Goal: Check status: Check status

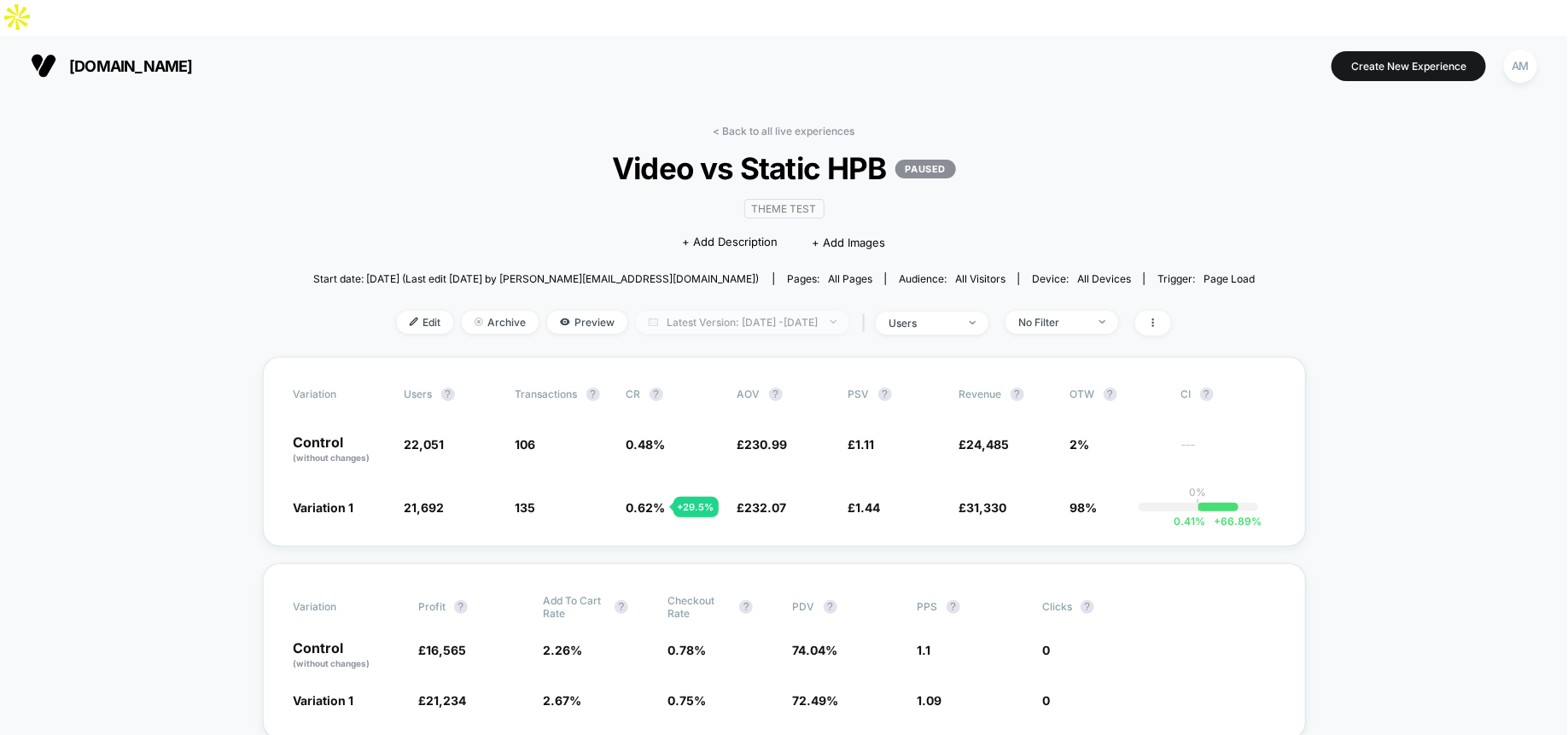
click at [803, 311] on span "Latest Version: [DATE] - [DATE]" at bounding box center [743, 322] width 214 height 23
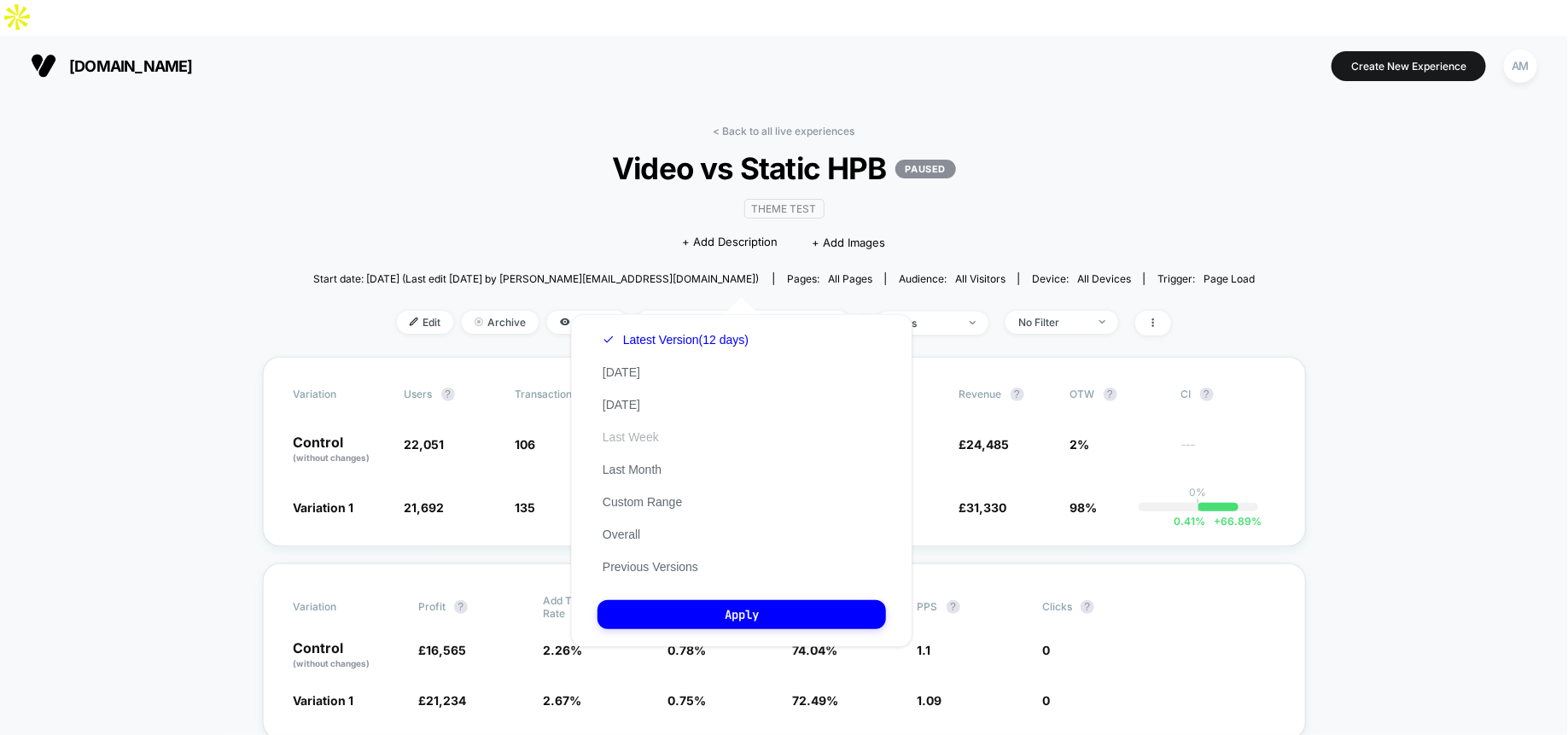
click at [648, 431] on button "Last Week" at bounding box center [631, 437] width 67 height 16
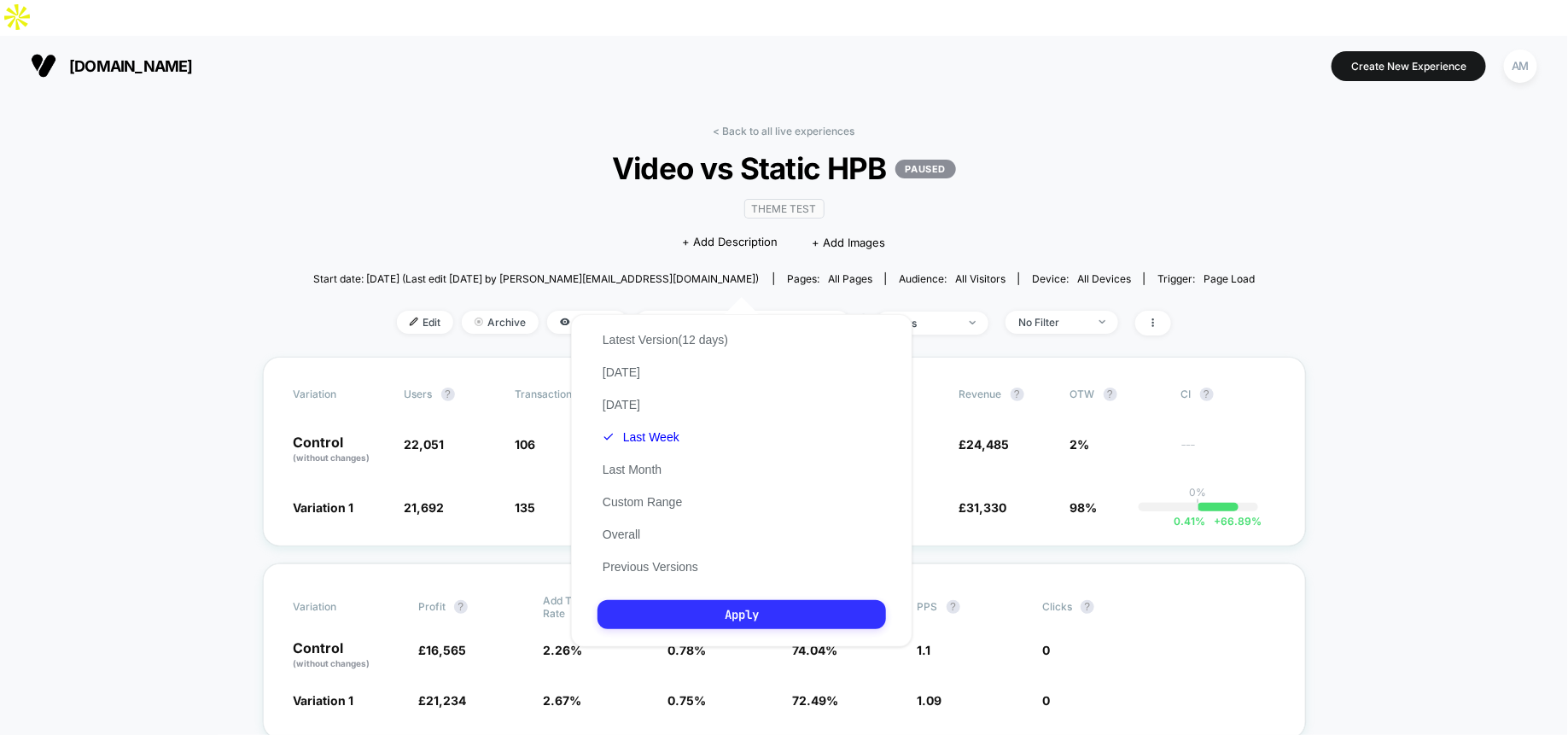
click at [684, 605] on button "Apply" at bounding box center [742, 615] width 288 height 29
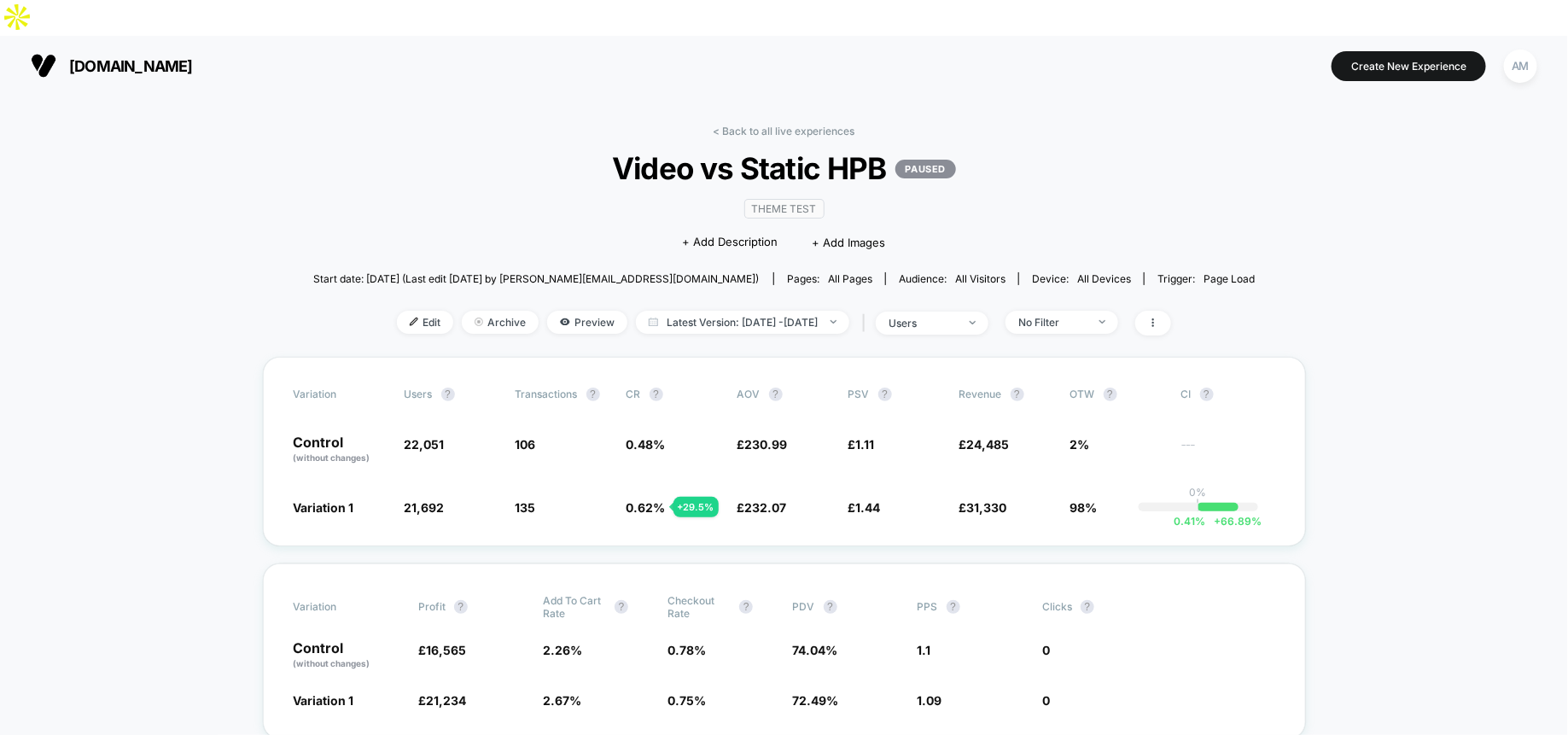
click at [758, 311] on span "Latest Version: [DATE] - [DATE]" at bounding box center [743, 322] width 214 height 23
click at [794, 311] on span "Latest Version: [DATE] - [DATE]" at bounding box center [743, 322] width 214 height 23
click at [759, 311] on span "Latest Version: Aug 23, 2025 - Sep 5, 2025" at bounding box center [743, 322] width 214 height 23
select select "*"
select select "****"
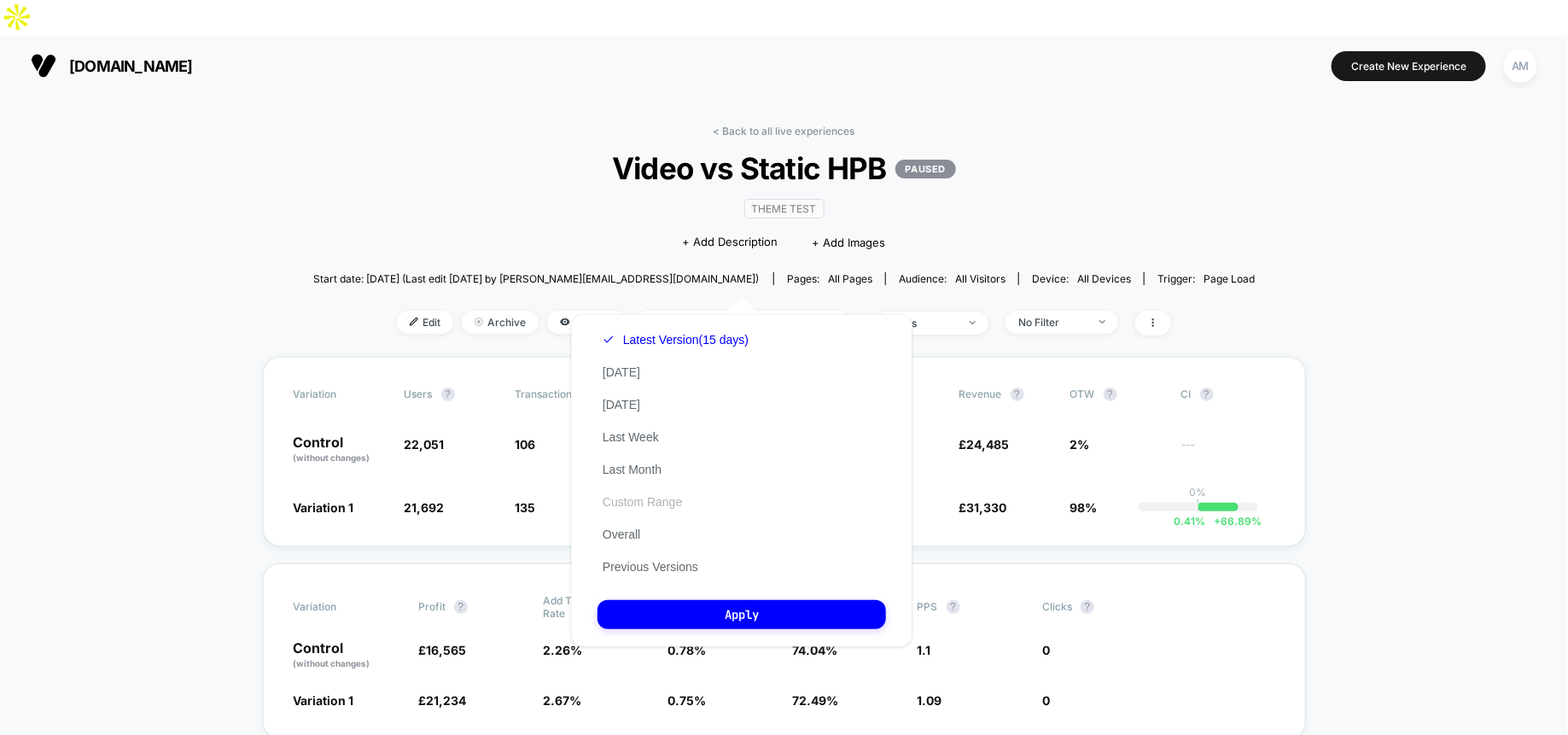
click at [654, 497] on button "Custom Range" at bounding box center [643, 502] width 89 height 16
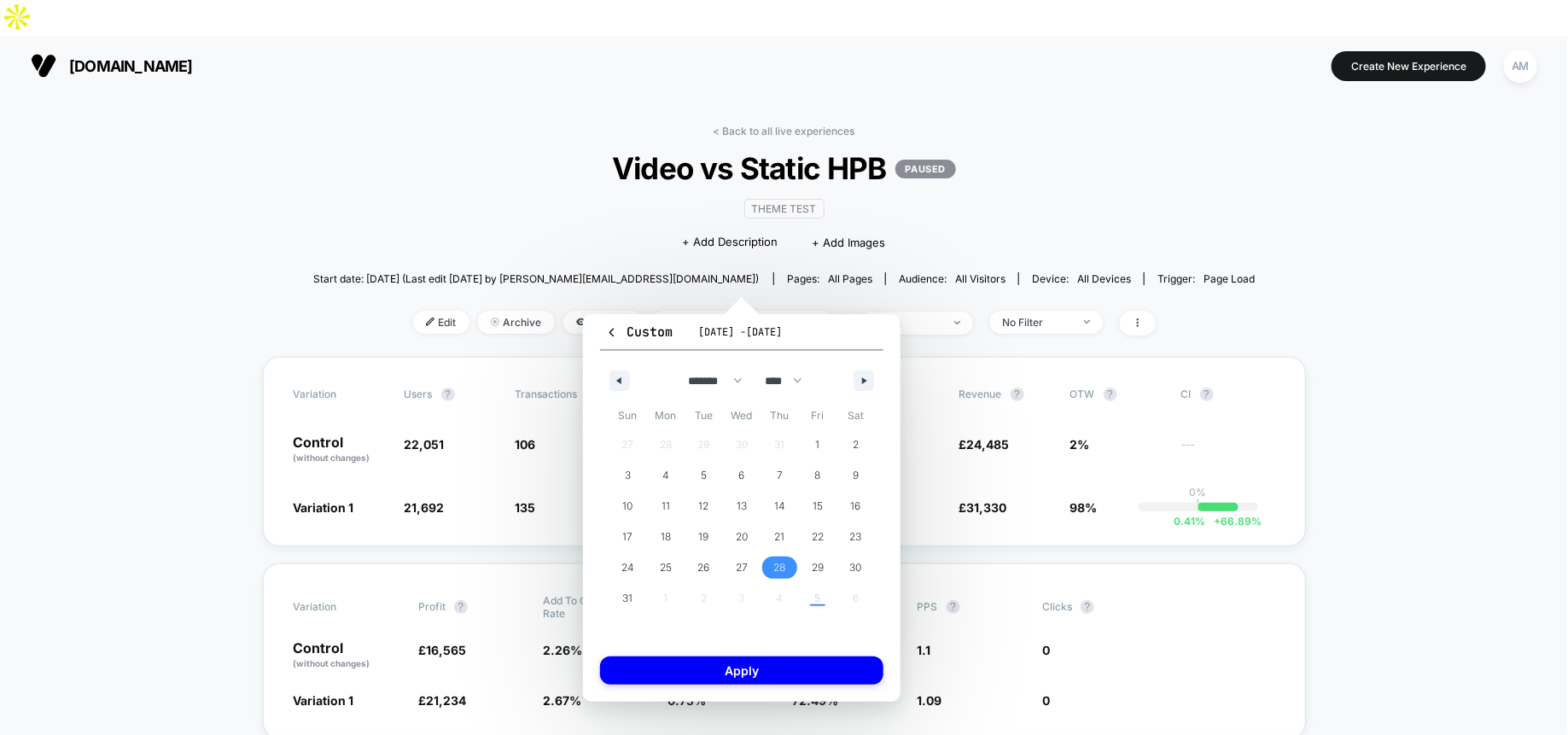
click at [788, 563] on span "28" at bounding box center [780, 567] width 39 height 22
click at [856, 380] on button "button" at bounding box center [863, 381] width 20 height 20
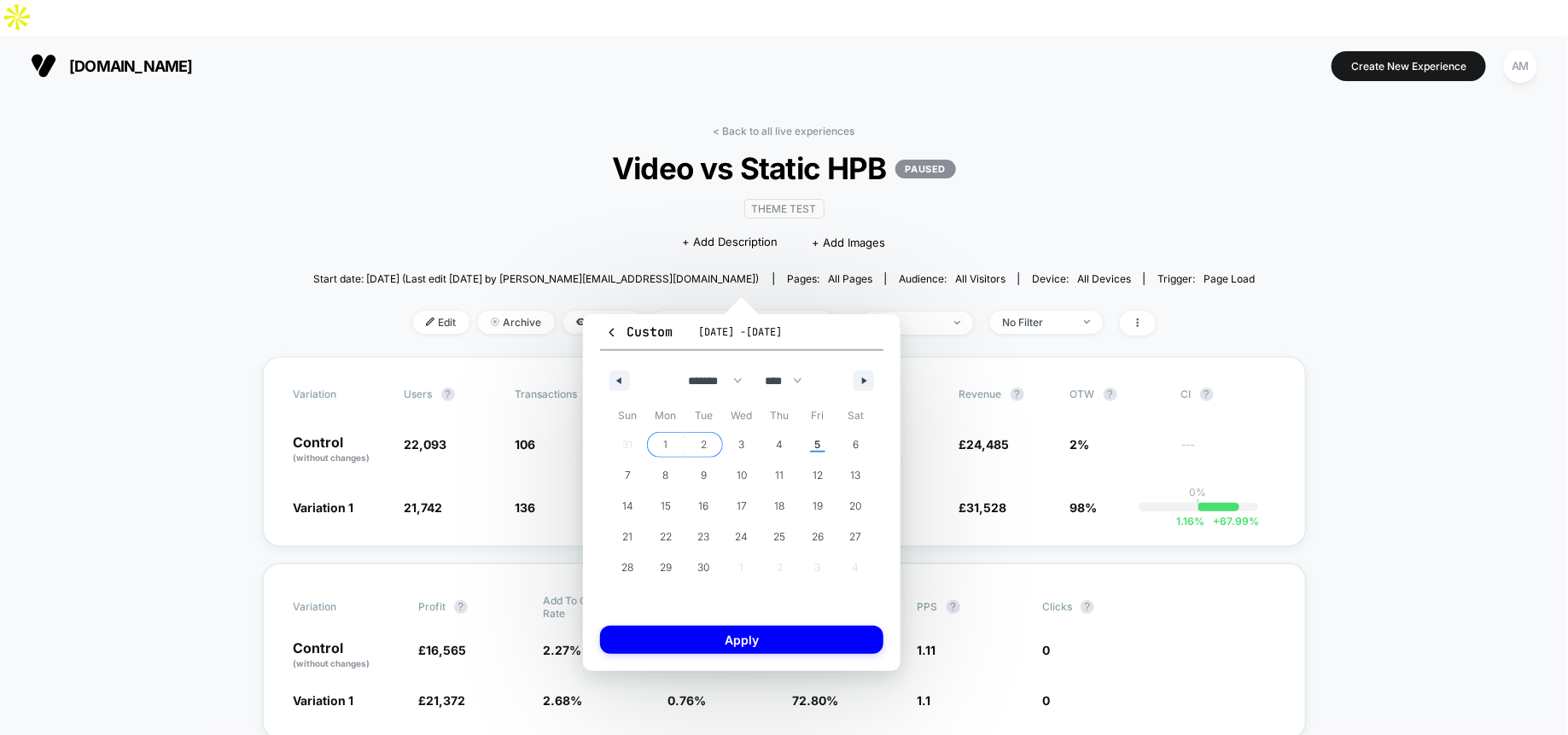
click at [712, 445] on span "2" at bounding box center [704, 445] width 39 height 22
select select "*"
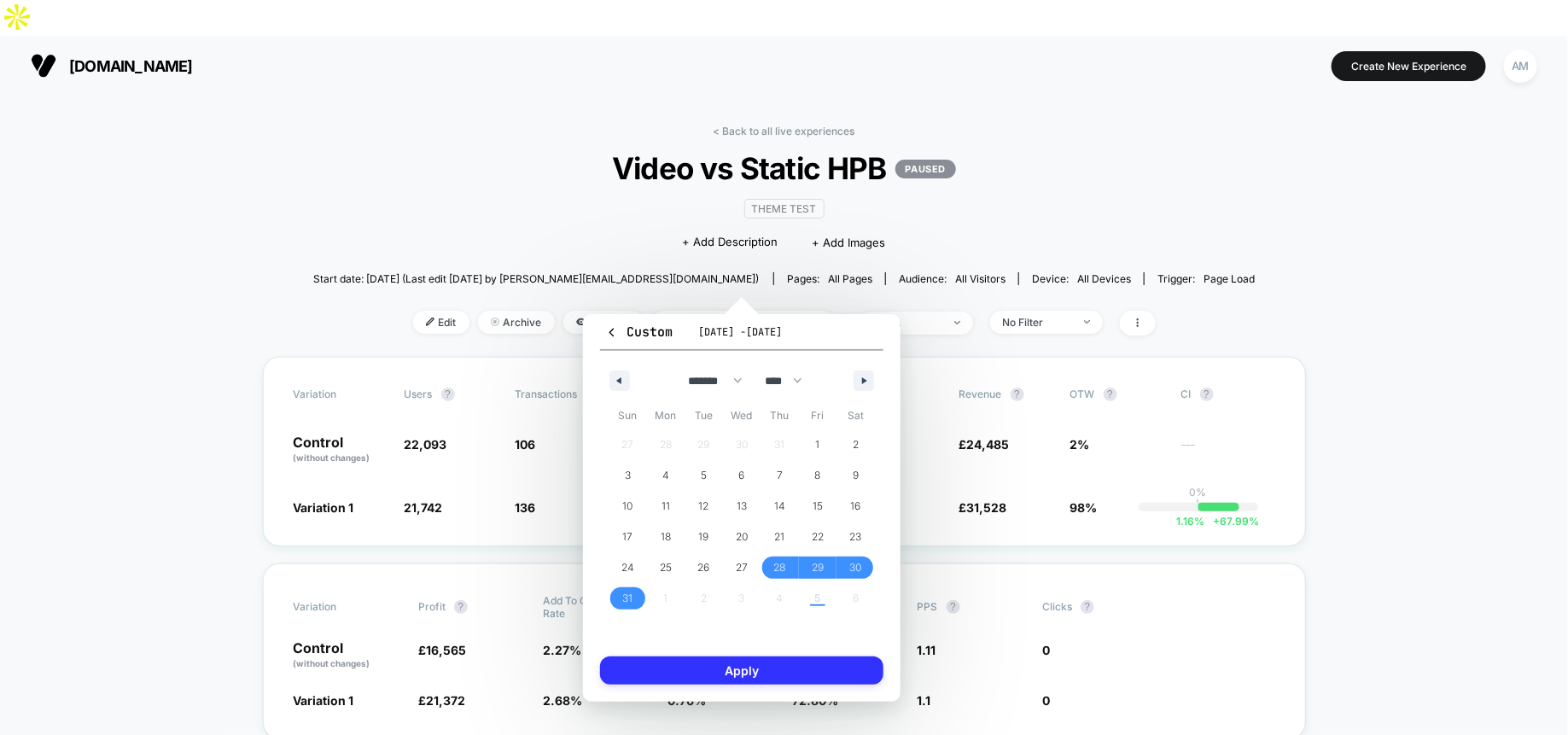
click at [768, 668] on button "Apply" at bounding box center [742, 670] width 284 height 28
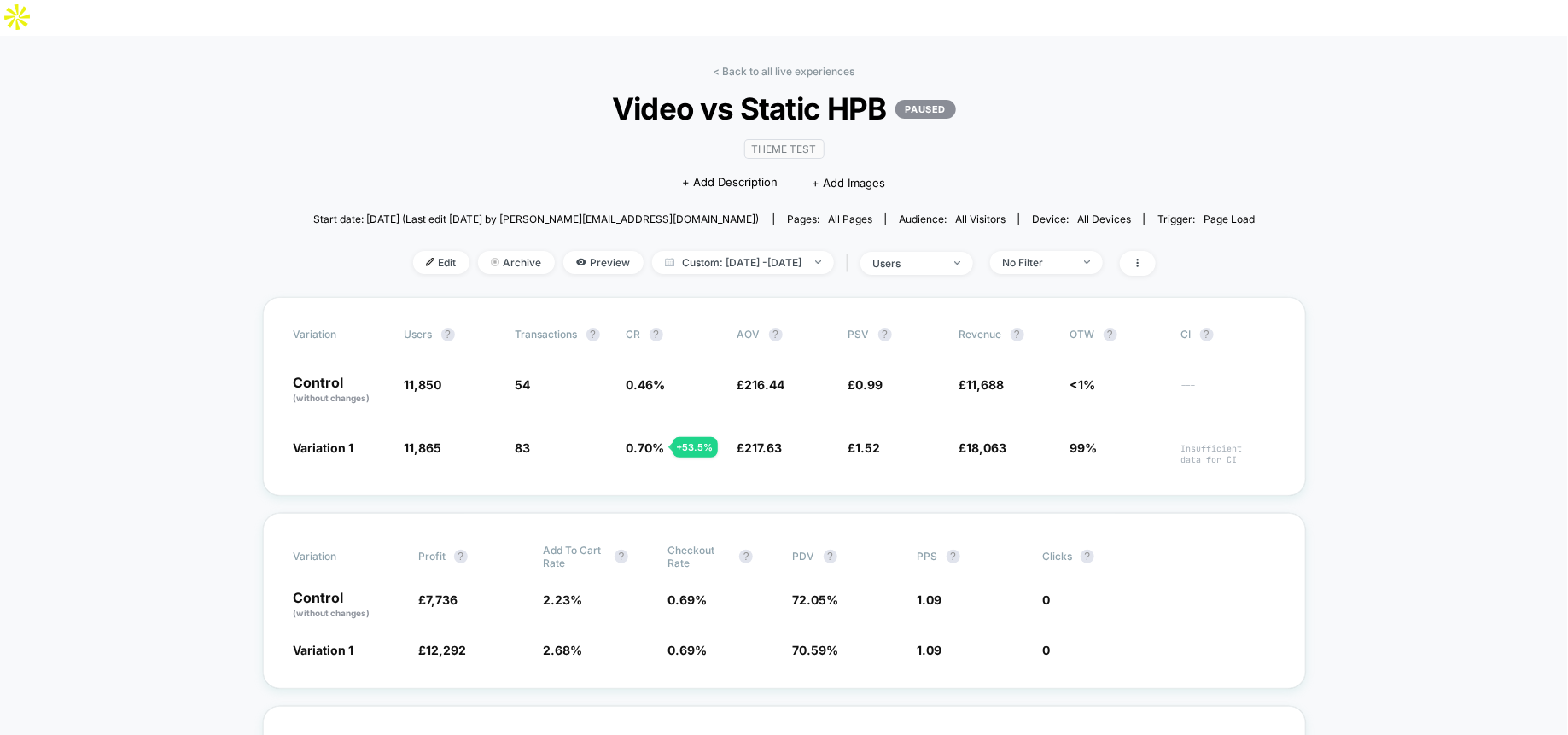
scroll to position [103, 0]
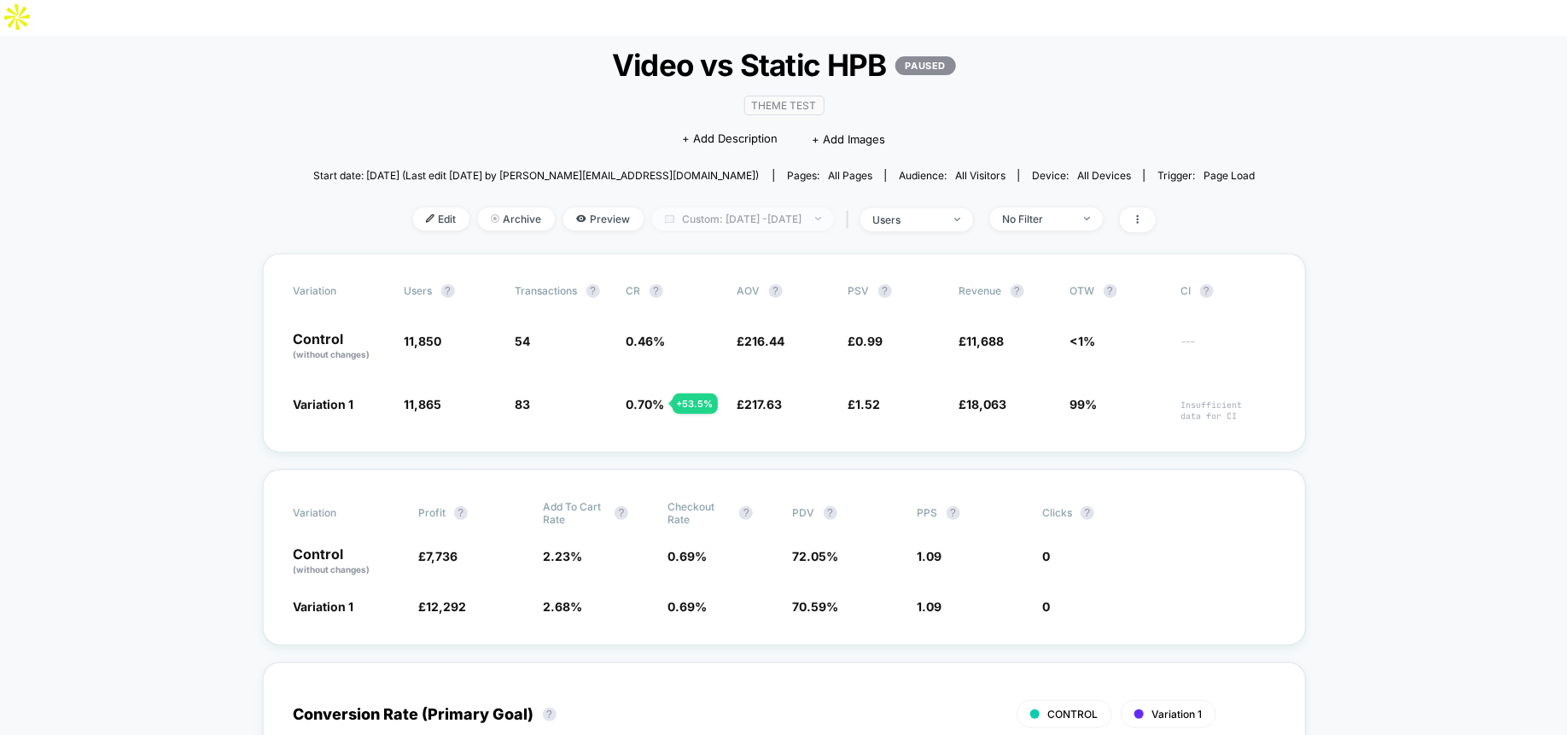
click at [760, 208] on span "Custom: Aug 28, 2025 - Sep 2, 2025" at bounding box center [743, 219] width 182 height 23
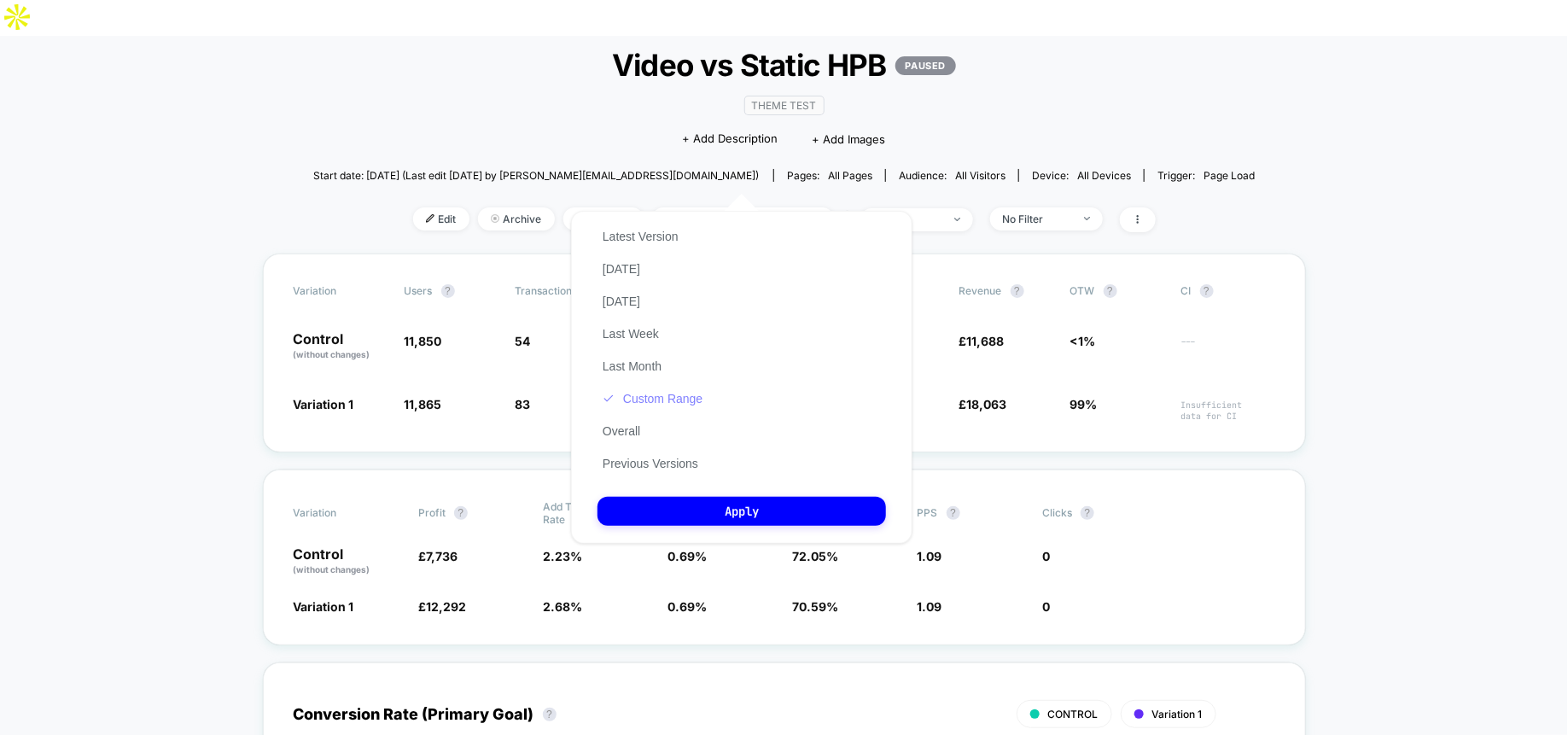
click at [689, 404] on button "Custom Range" at bounding box center [652, 399] width 110 height 16
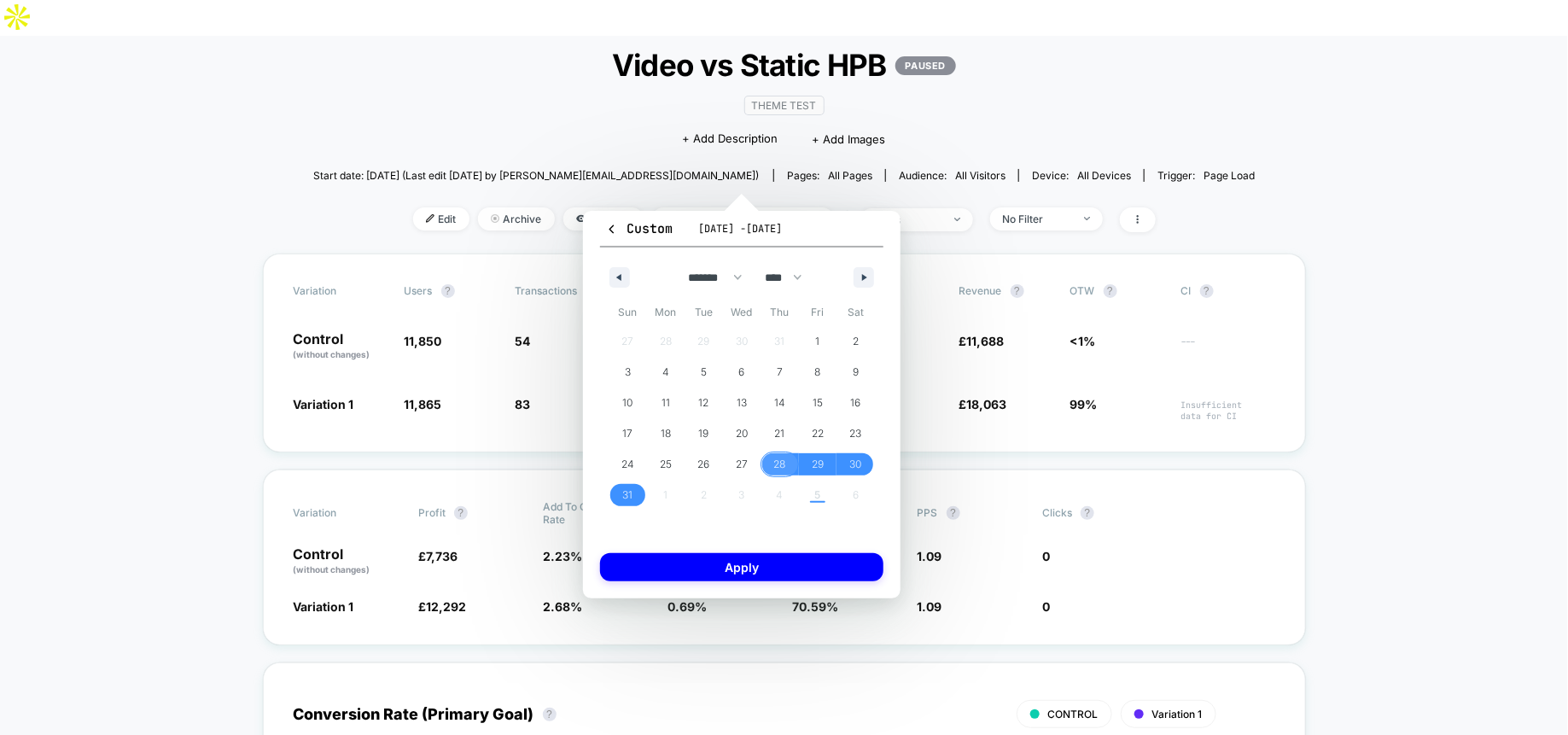
click at [784, 464] on span "28" at bounding box center [781, 465] width 12 height 31
click at [859, 275] on button "button" at bounding box center [863, 277] width 20 height 20
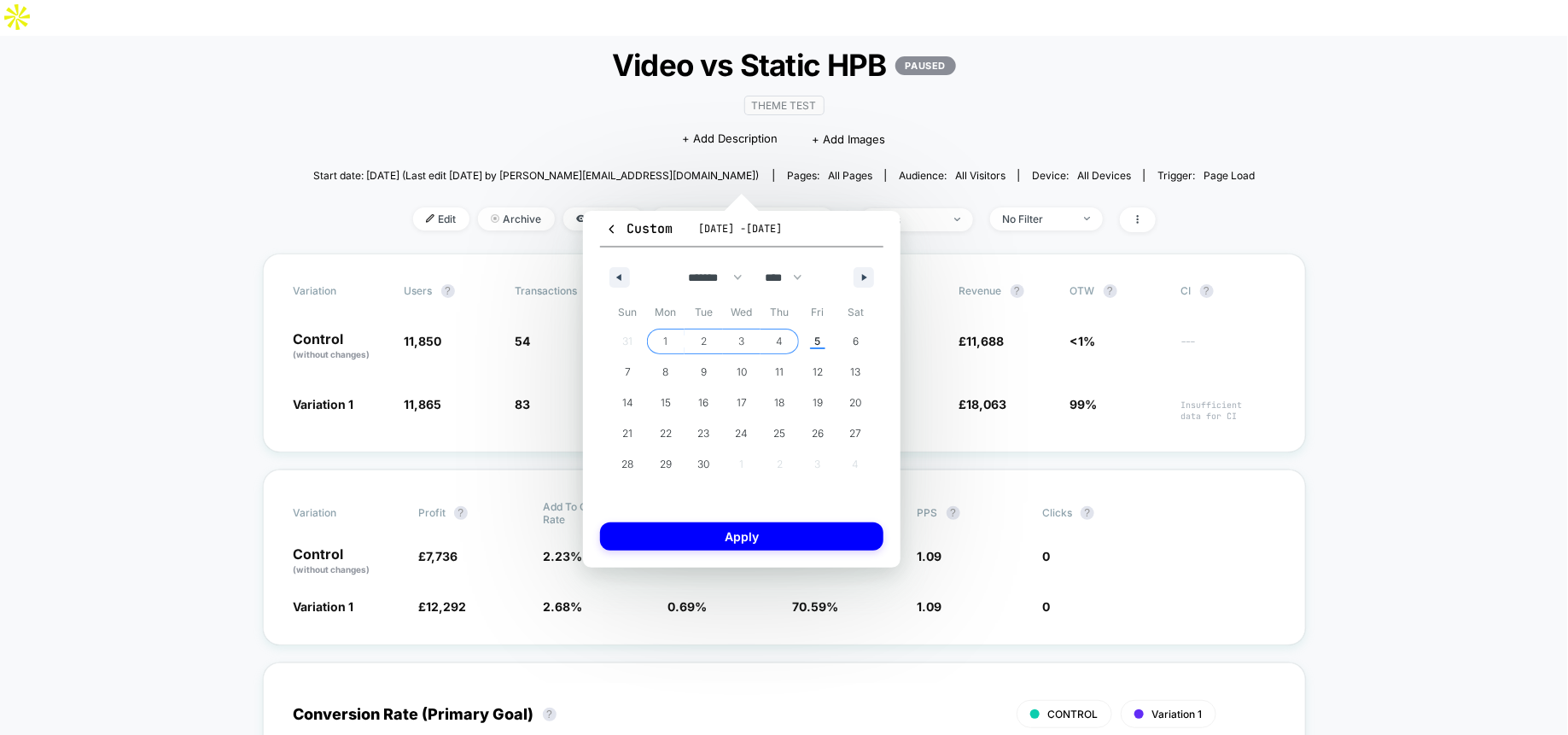
click at [775, 338] on span "4" at bounding box center [780, 341] width 39 height 22
select select "*"
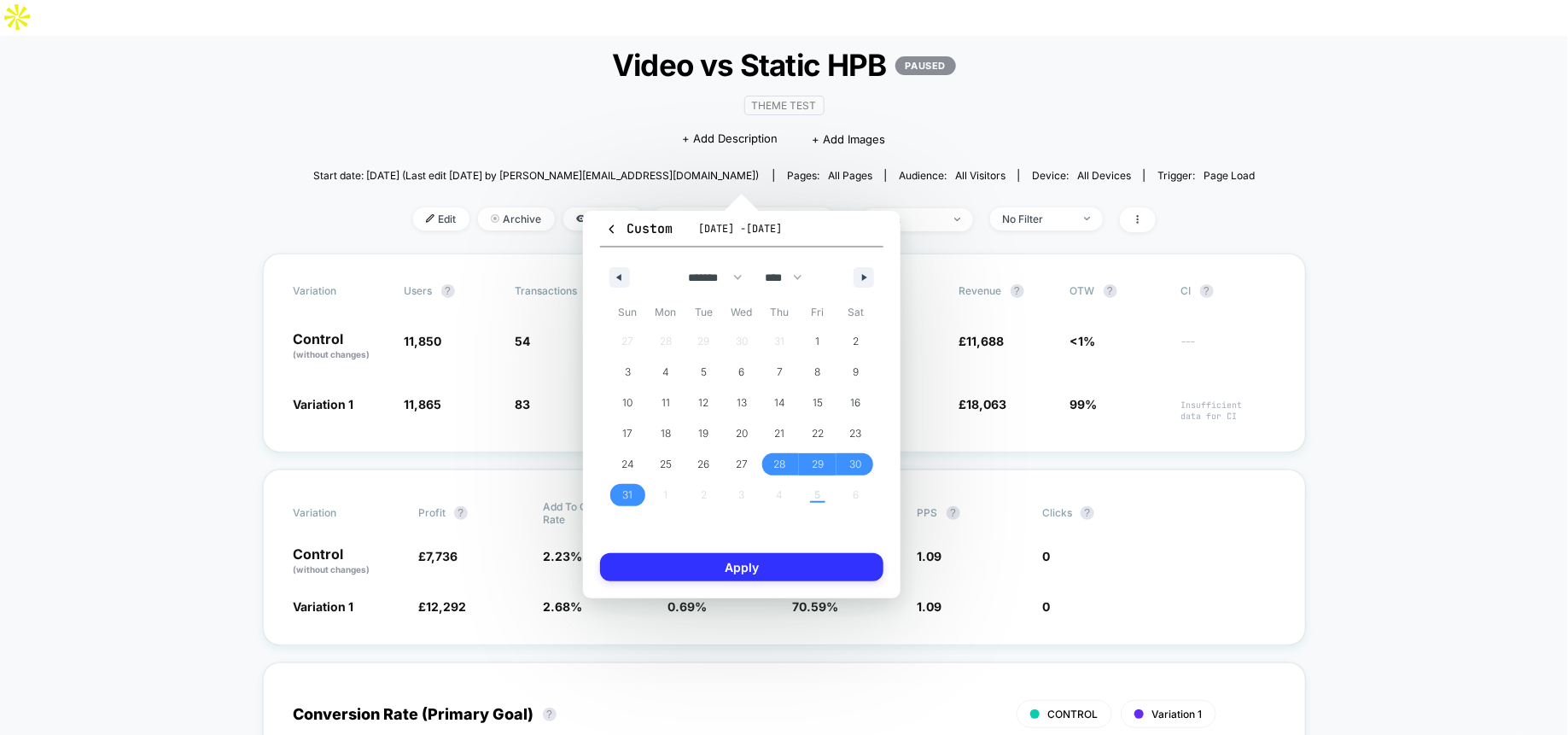
click at [747, 565] on button "Apply" at bounding box center [742, 567] width 284 height 28
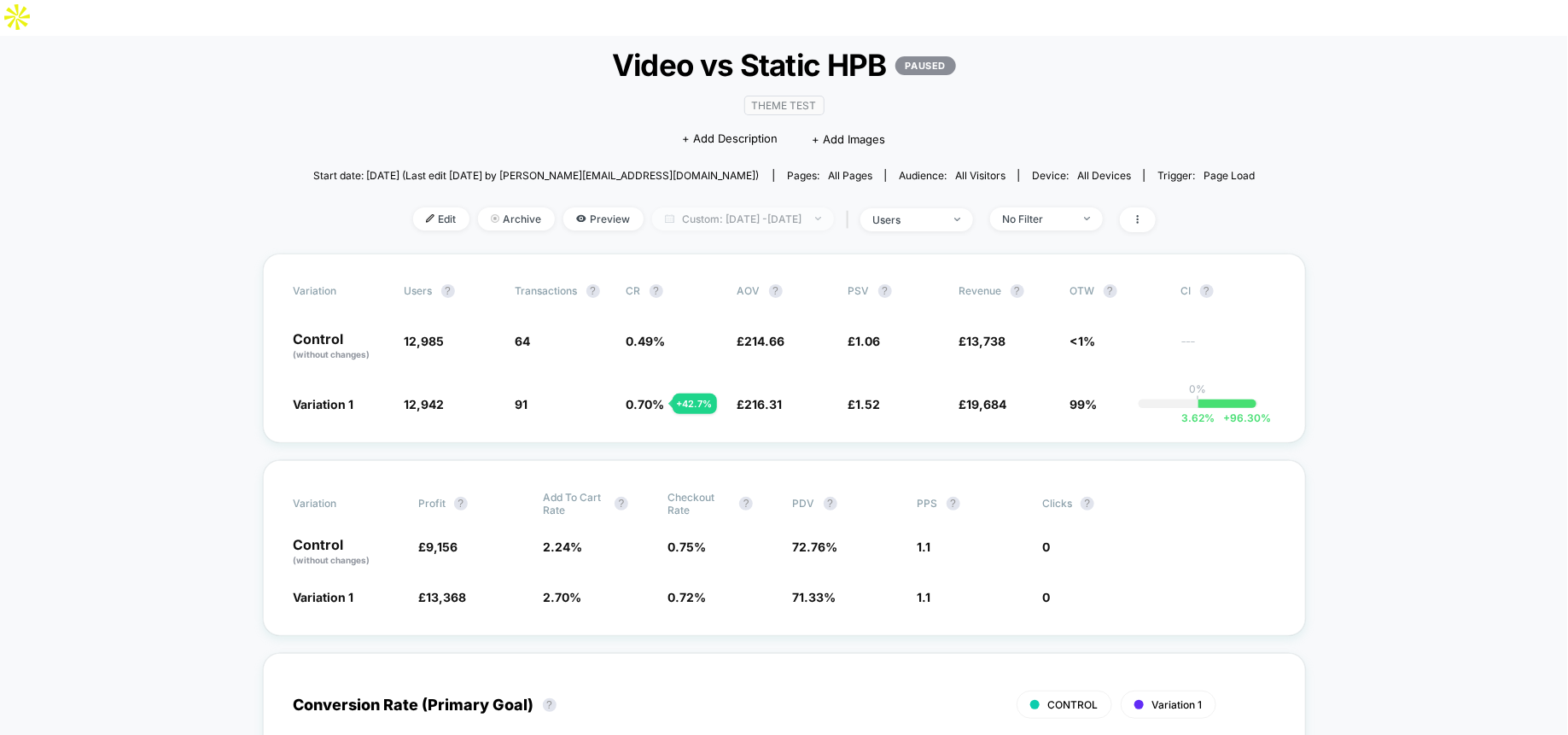
click at [769, 208] on span "Custom: Aug 28, 2025 - Sep 4, 2025" at bounding box center [743, 219] width 182 height 23
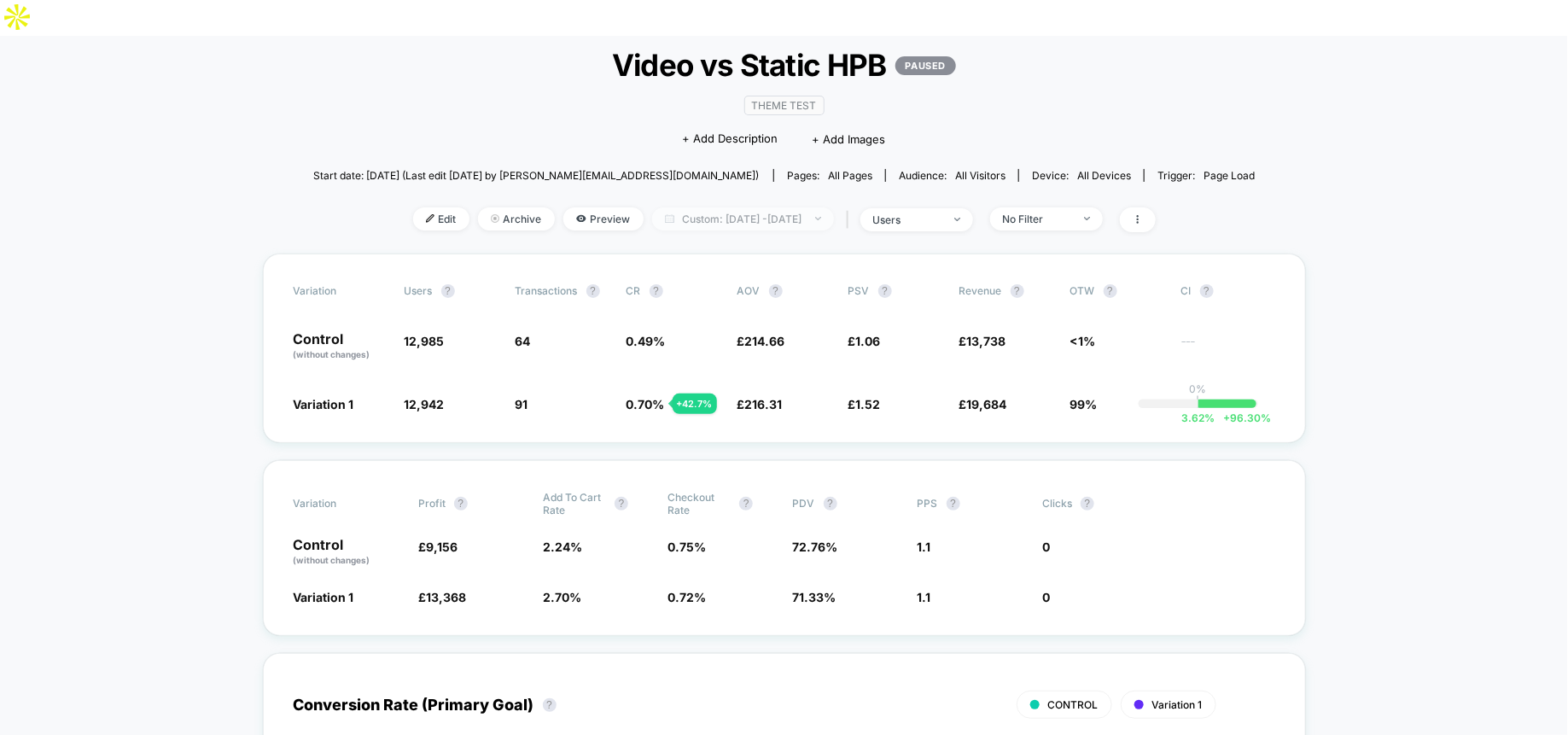
click at [762, 208] on span "Custom: Aug 28, 2025 - Sep 4, 2025" at bounding box center [743, 219] width 182 height 23
select select "*"
select select "****"
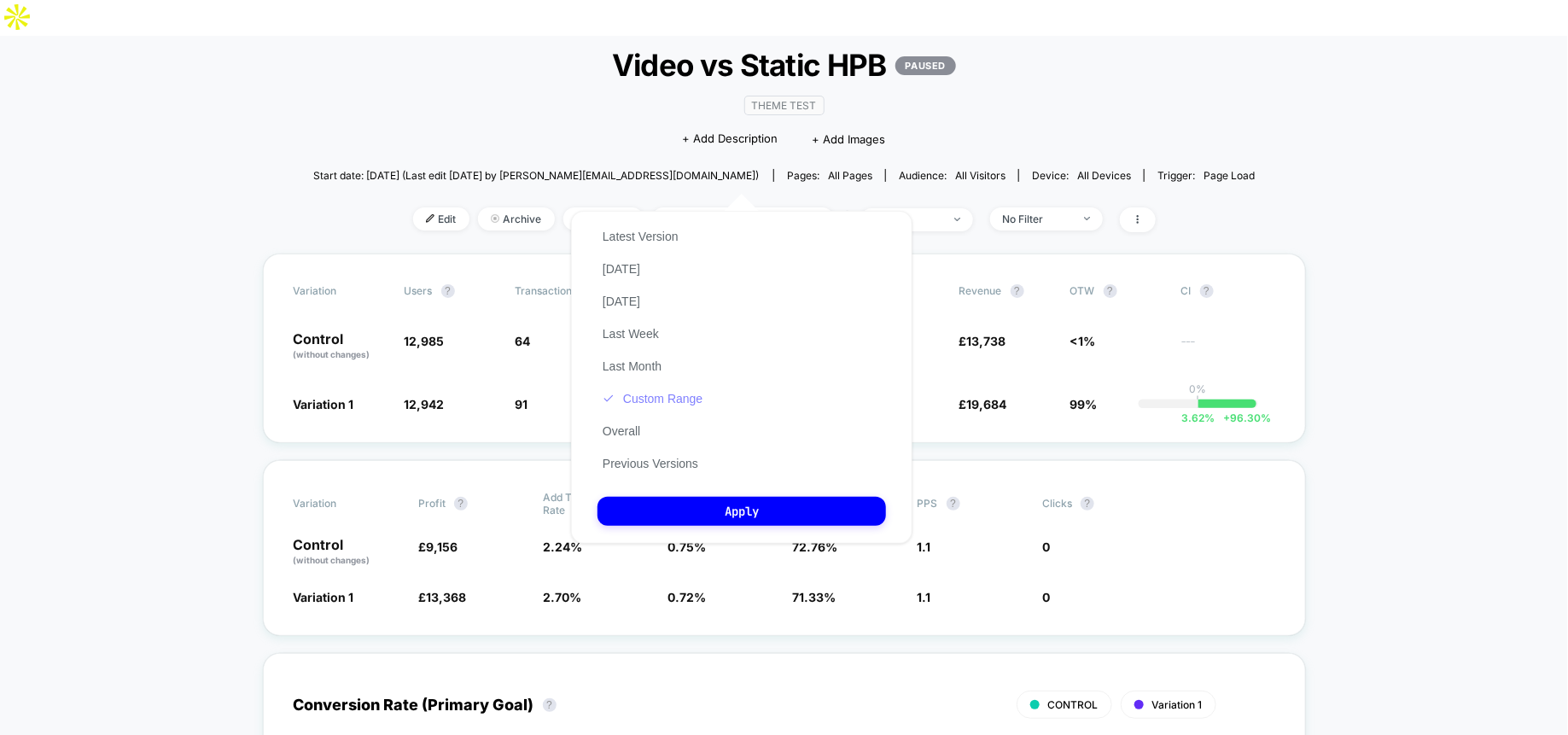
click at [665, 396] on button "Custom Range" at bounding box center [652, 399] width 110 height 16
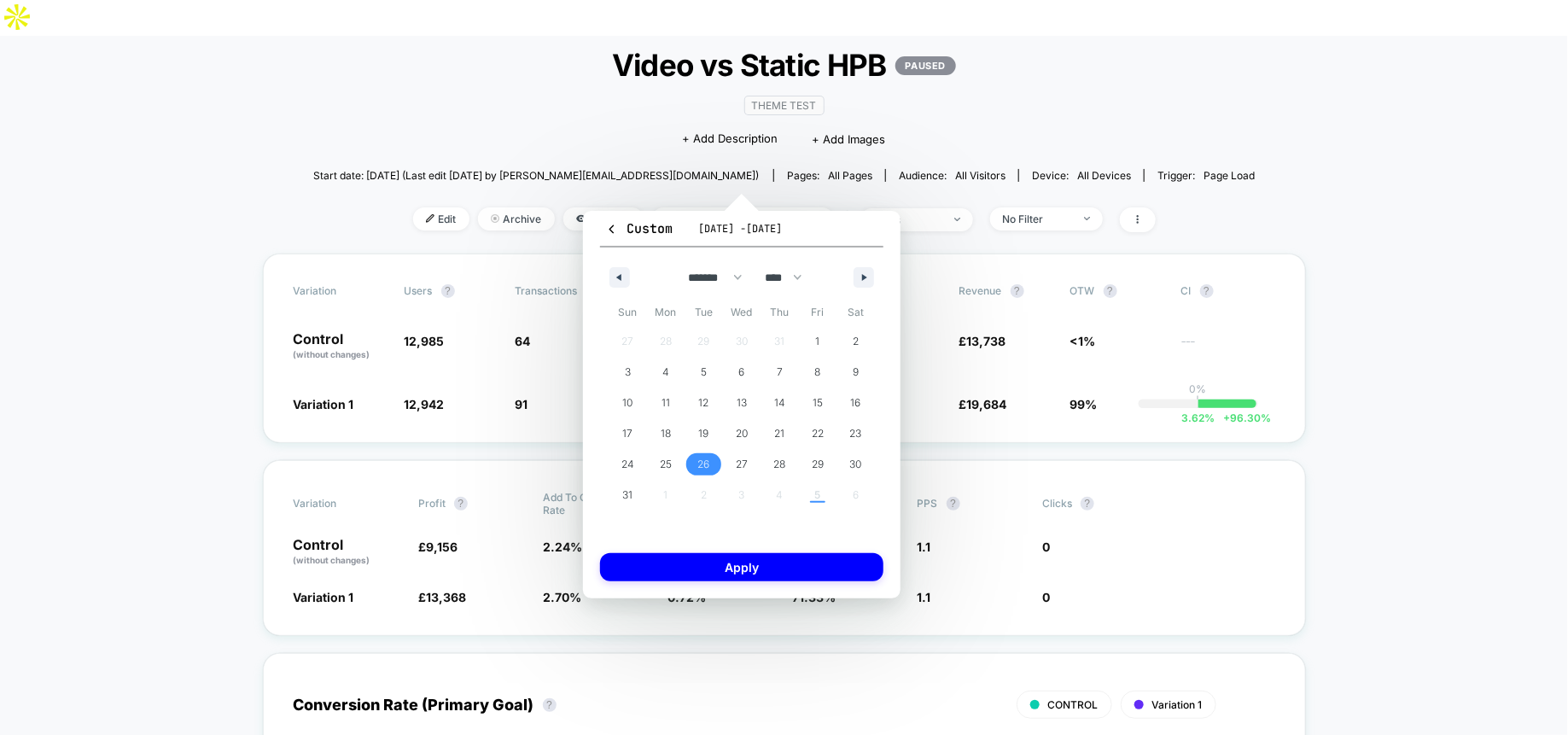
click at [700, 463] on span "26" at bounding box center [703, 465] width 12 height 31
click at [737, 461] on span "27" at bounding box center [742, 465] width 12 height 31
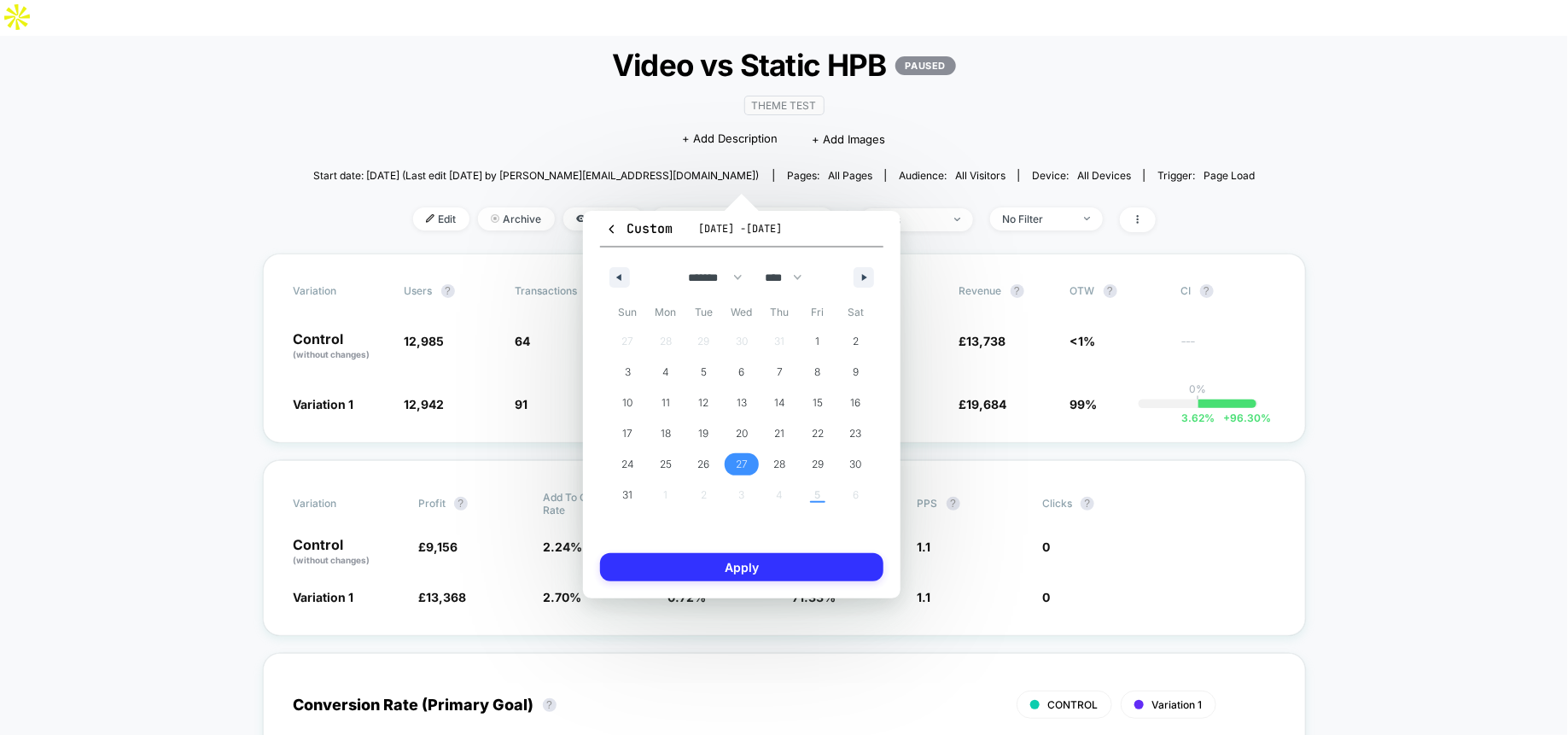
click at [748, 564] on button "Apply" at bounding box center [742, 567] width 284 height 28
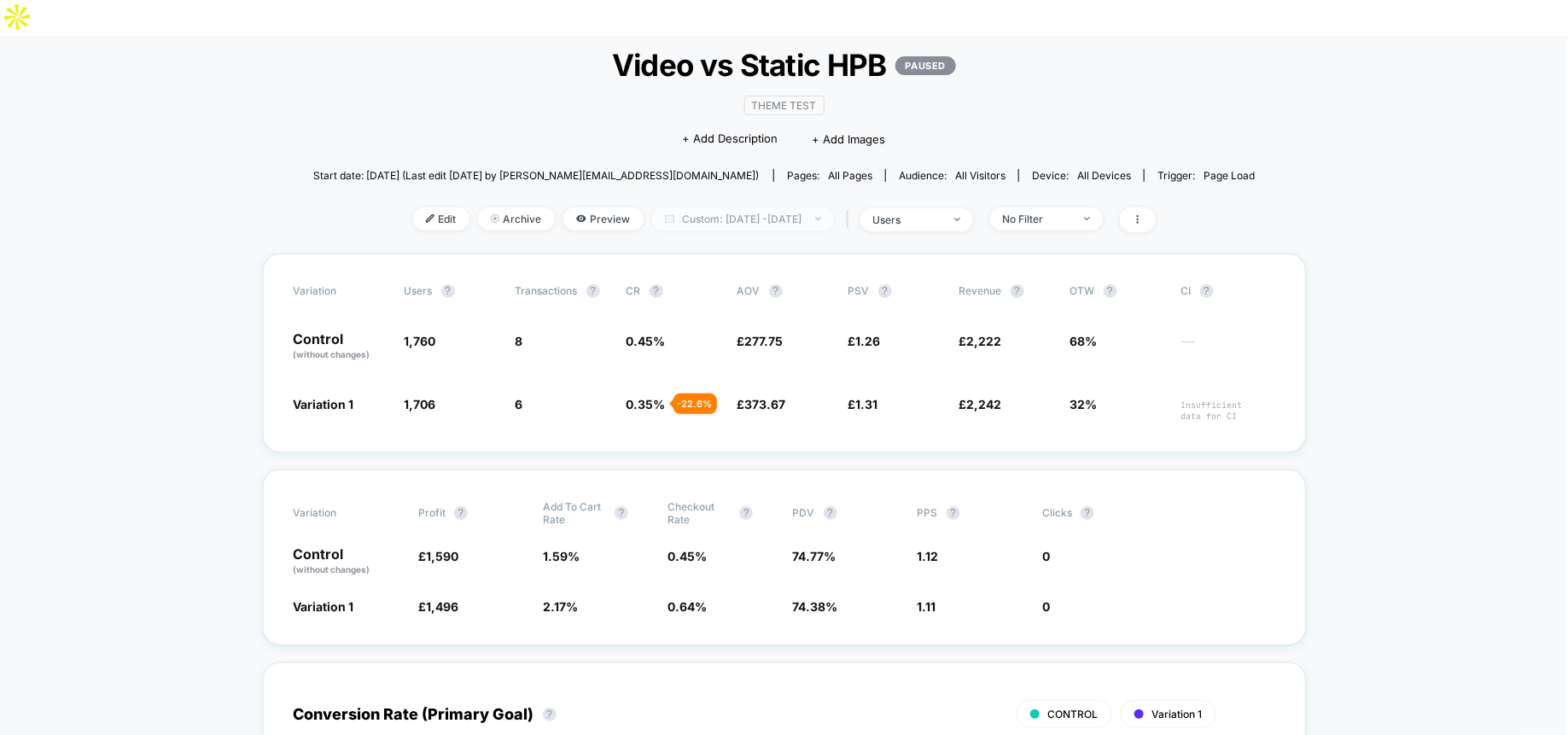
click at [749, 208] on span "Custom: Aug 27, 2025 - Aug 27, 2025" at bounding box center [743, 219] width 182 height 23
select select "*"
select select "****"
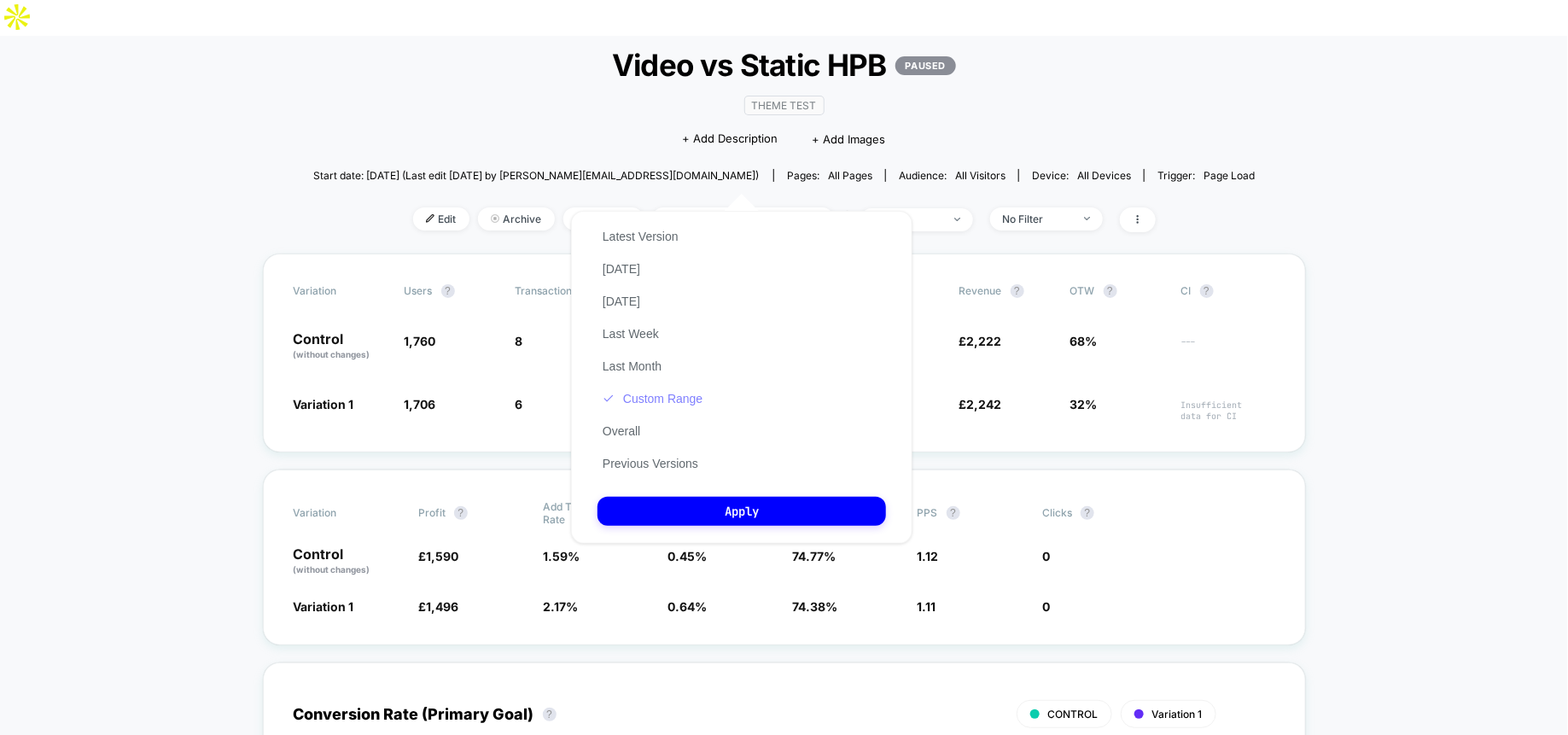
click at [672, 393] on button "Custom Range" at bounding box center [652, 399] width 110 height 16
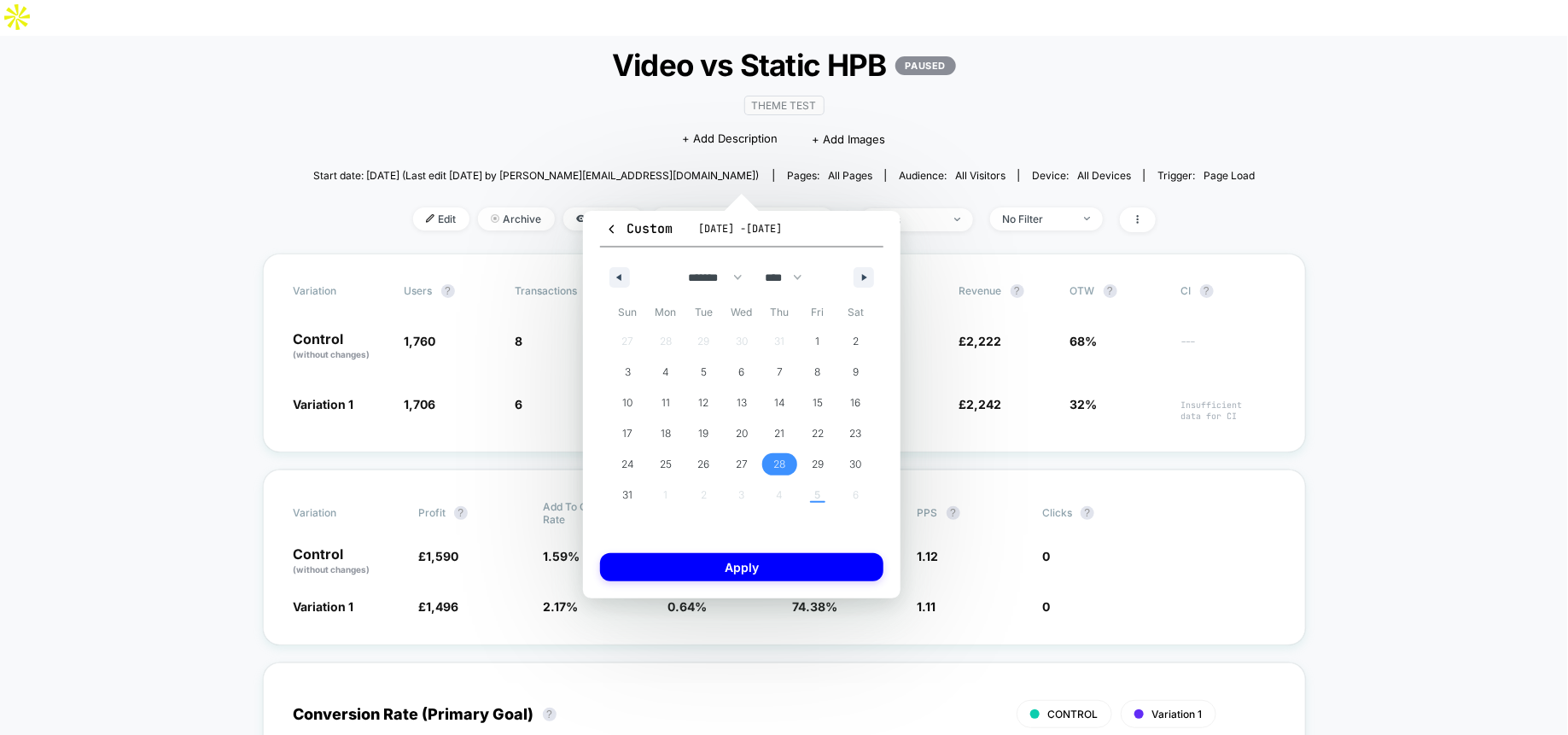
click at [783, 461] on span "28" at bounding box center [781, 465] width 12 height 31
click at [757, 572] on button "Apply" at bounding box center [742, 567] width 284 height 28
